Goal: Information Seeking & Learning: Learn about a topic

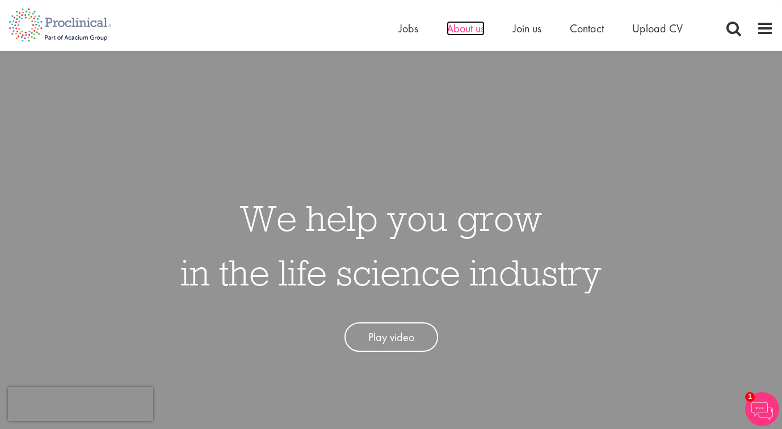
click at [470, 29] on span "About us" at bounding box center [465, 28] width 38 height 15
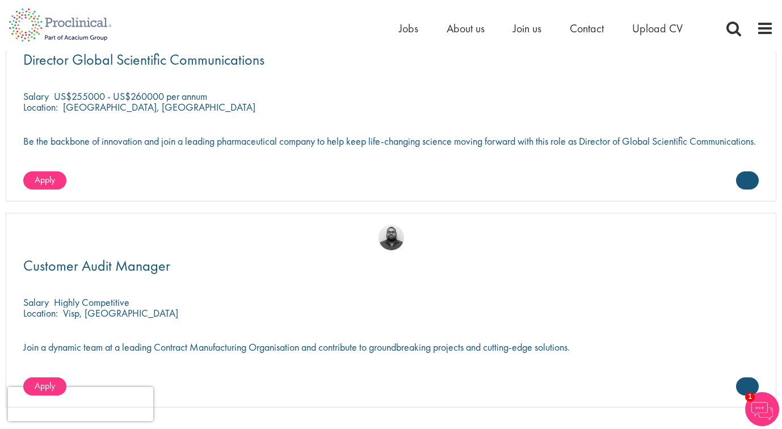
scroll to position [3419, 0]
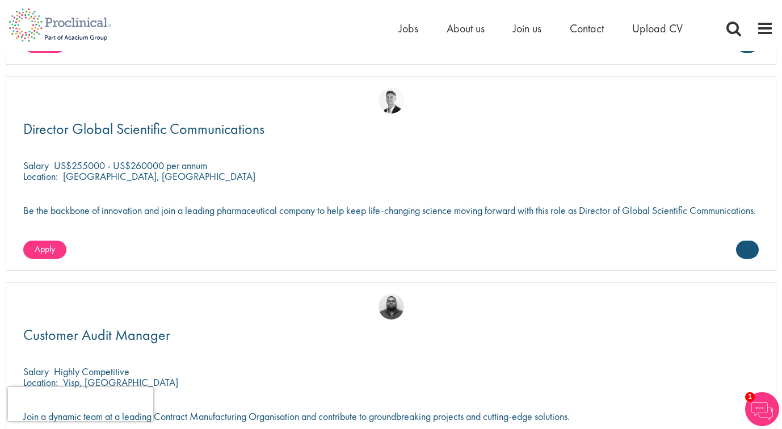
click at [388, 88] on img at bounding box center [391, 101] width 26 height 26
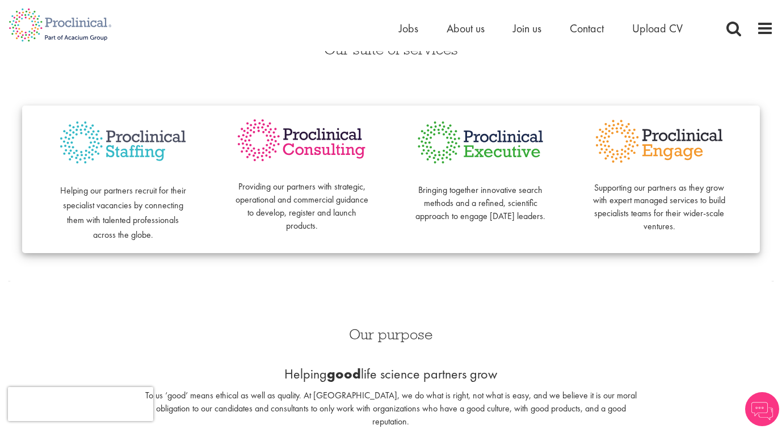
scroll to position [108, 0]
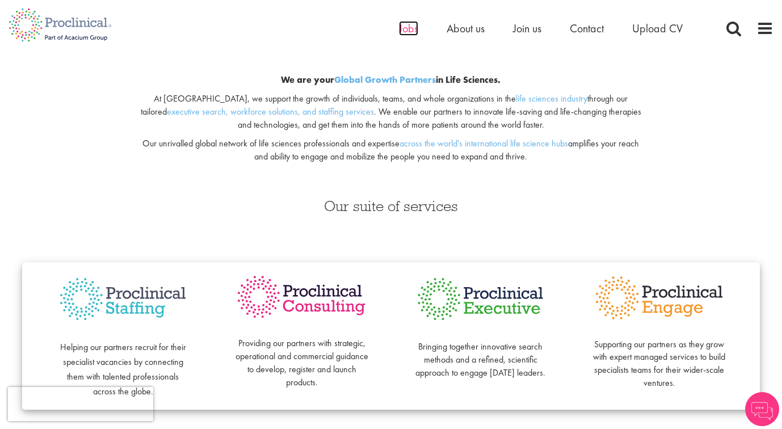
click at [407, 28] on span "Jobs" at bounding box center [408, 28] width 19 height 15
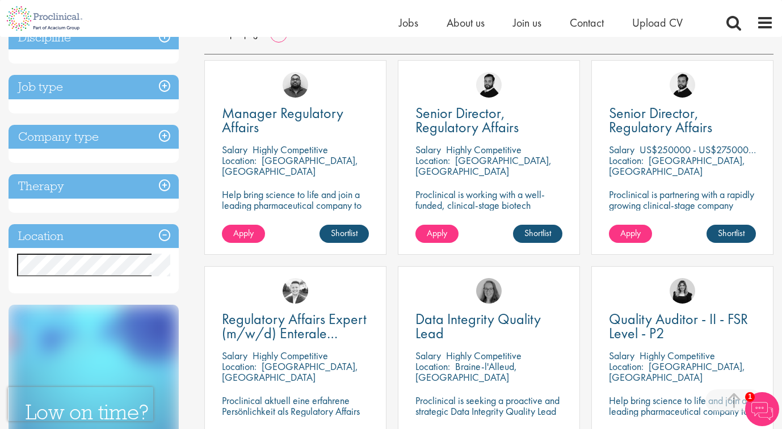
scroll to position [168, 0]
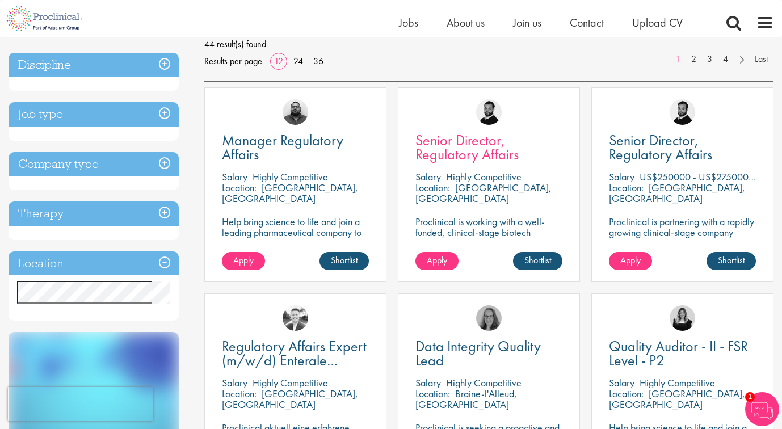
click at [489, 162] on span "Senior Director, Regulatory Affairs" at bounding box center [466, 146] width 103 height 33
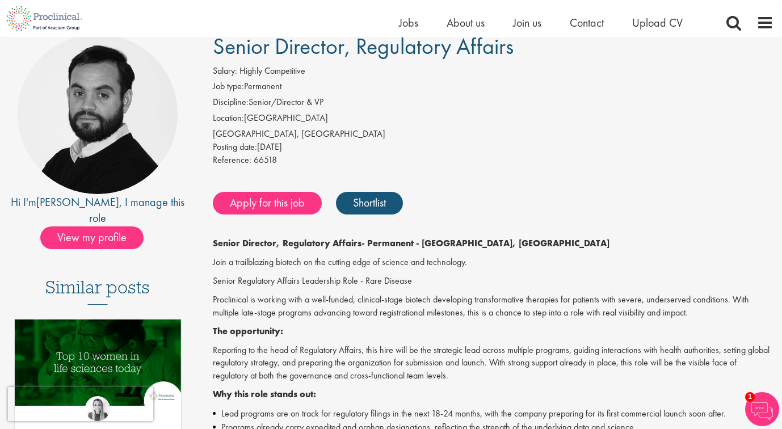
scroll to position [74, 0]
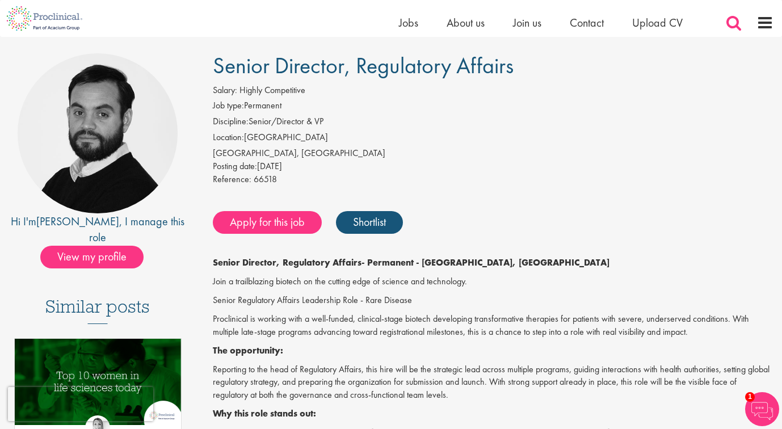
click at [732, 25] on span at bounding box center [733, 22] width 17 height 17
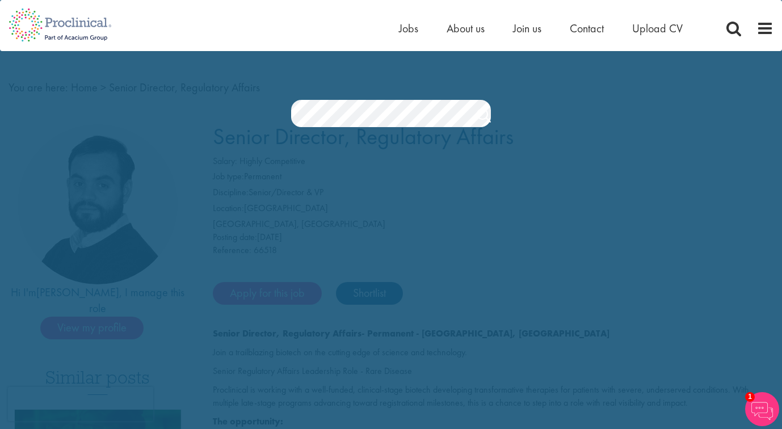
scroll to position [0, 0]
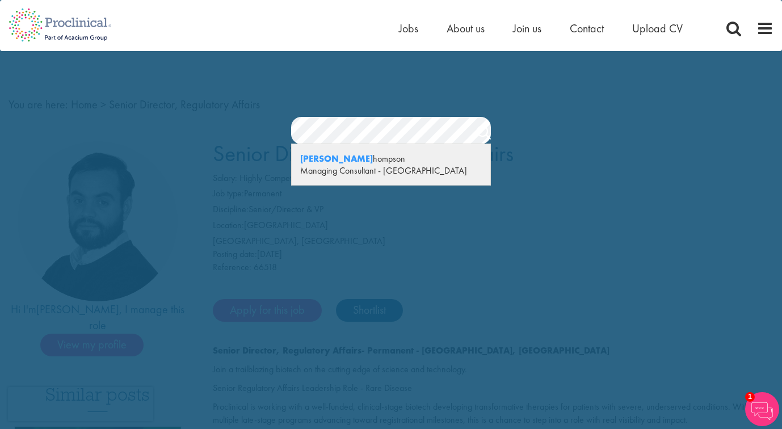
click at [388, 172] on div "Managing Consultant - [GEOGRAPHIC_DATA]" at bounding box center [390, 170] width 181 height 12
